Goal: Information Seeking & Learning: Learn about a topic

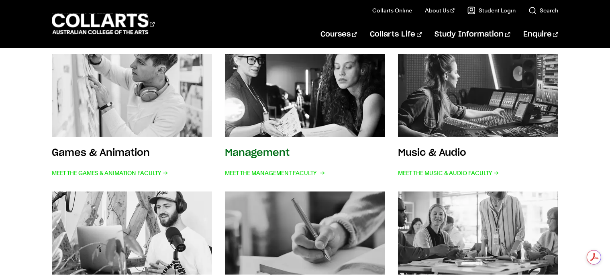
scroll to position [241, 0]
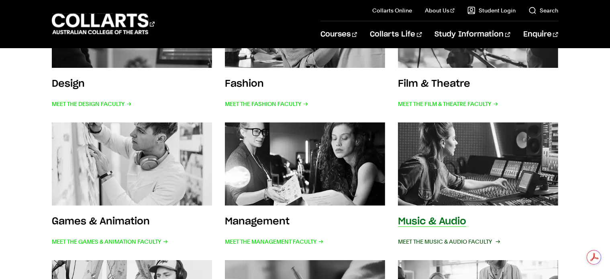
click at [434, 240] on span "Meet the Music & Audio Faculty" at bounding box center [448, 241] width 101 height 11
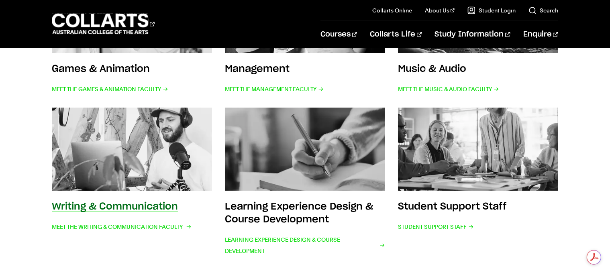
scroll to position [401, 0]
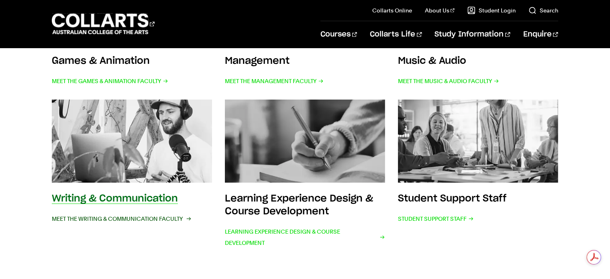
click at [107, 220] on span "Meet the Writing & Communication Faculty" at bounding box center [121, 218] width 138 height 11
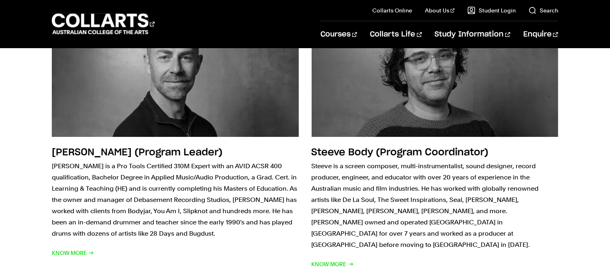
scroll to position [40, 0]
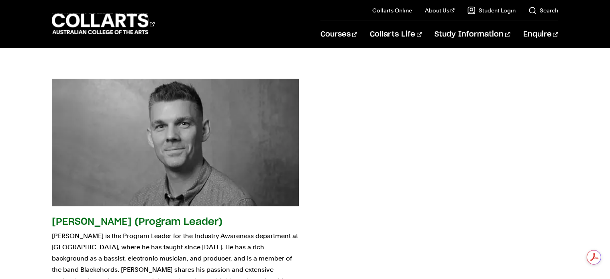
scroll to position [562, 0]
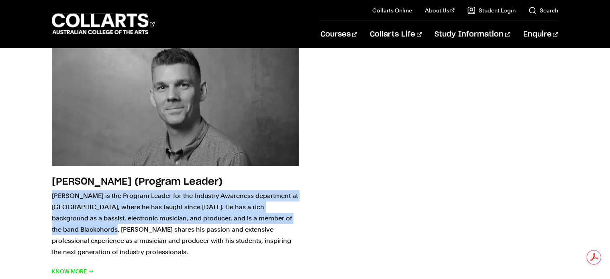
drag, startPoint x: 33, startPoint y: 190, endPoint x: 37, endPoint y: 234, distance: 43.9
click at [37, 234] on div "Tristan Courtney (Program Leader) Tristan is the Program Leader for the Industr…" at bounding box center [305, 158] width 610 height 264
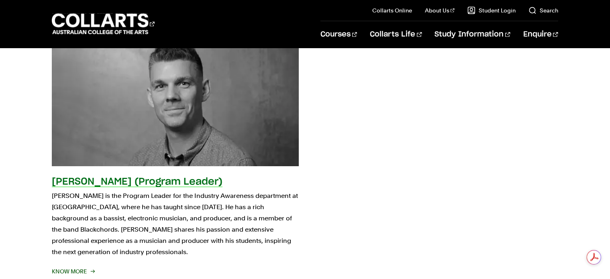
click at [71, 266] on span "Know More" at bounding box center [73, 271] width 42 height 11
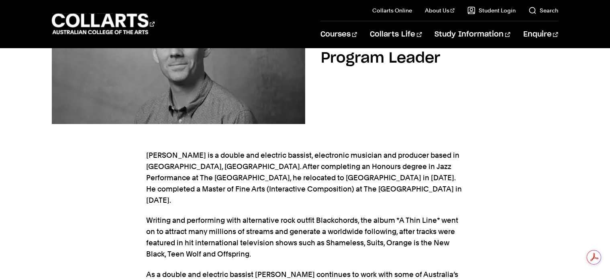
click at [172, 215] on p "Writing and performing with alternative rock outfit Blackchords, the album *A T…" at bounding box center [305, 237] width 317 height 45
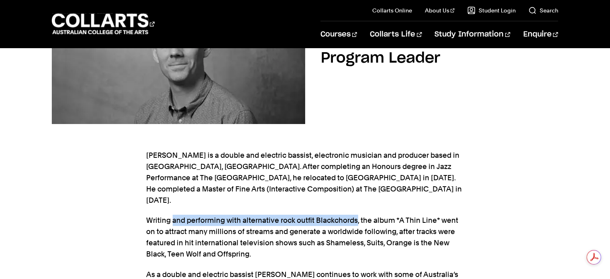
drag, startPoint x: 172, startPoint y: 212, endPoint x: 353, endPoint y: 211, distance: 181.0
click at [353, 215] on p "Writing and performing with alternative rock outfit Blackchords, the album *A T…" at bounding box center [305, 237] width 317 height 45
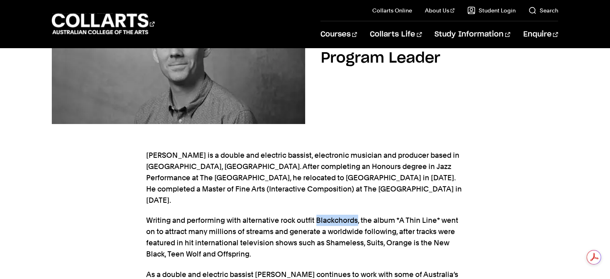
click at [353, 215] on p "Writing and performing with alternative rock outfit Blackchords, the album *A T…" at bounding box center [305, 237] width 317 height 45
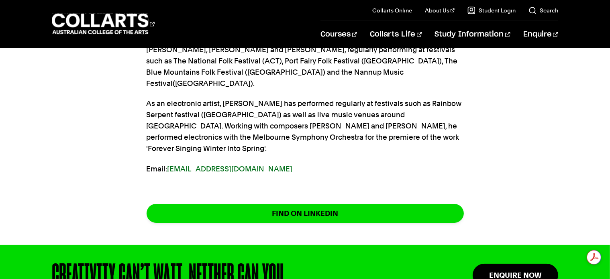
scroll to position [401, 0]
